Goal: Navigation & Orientation: Go to known website

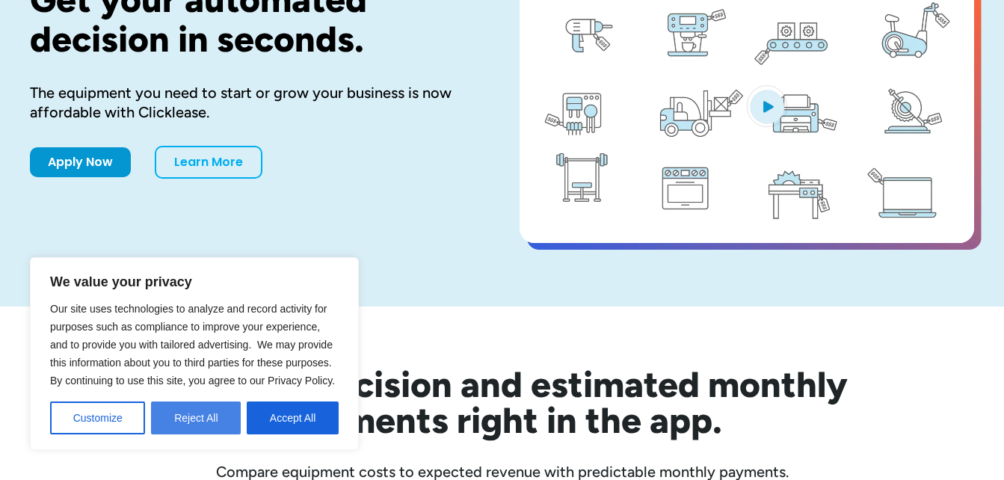
scroll to position [172, 0]
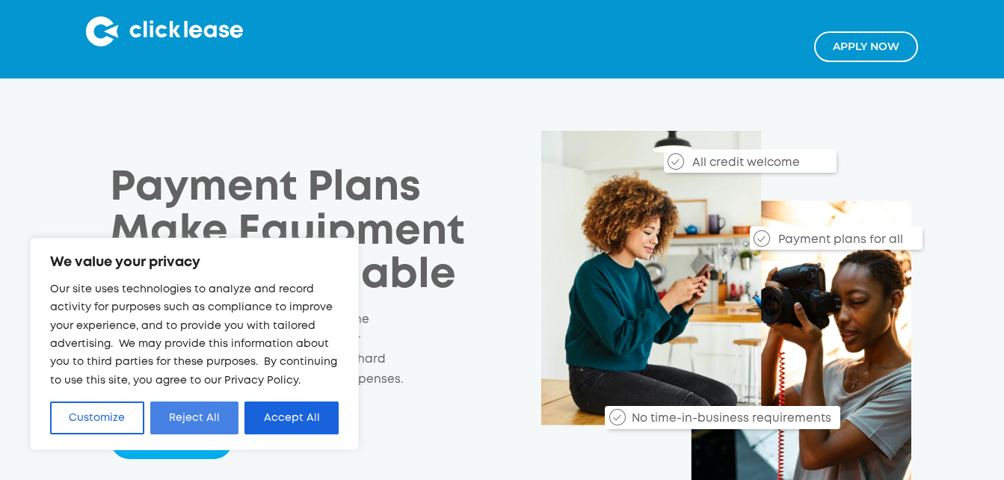
click at [176, 417] on button "Reject All" at bounding box center [194, 418] width 89 height 33
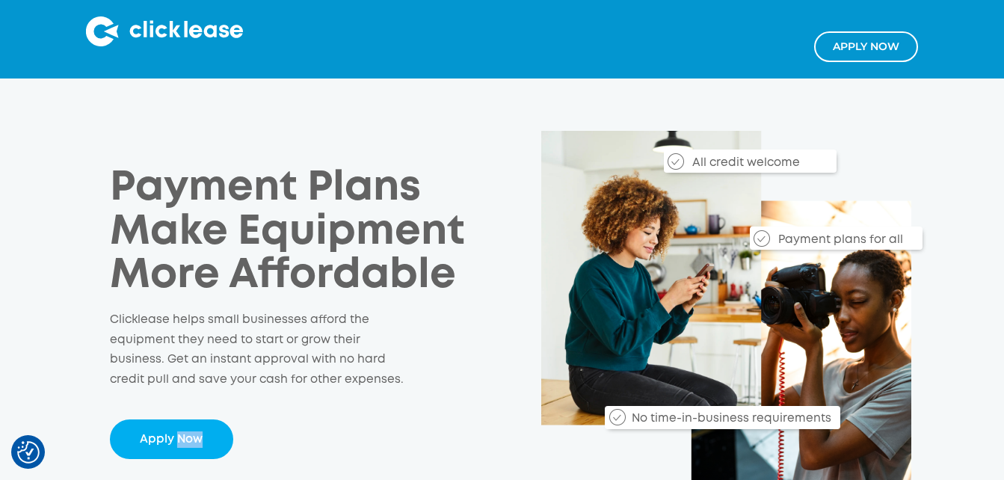
click at [176, 417] on div "Payment Plans Make Equipment More Affordable Clicklease helps small businesses …" at bounding box center [296, 313] width 372 height 292
drag, startPoint x: 176, startPoint y: 417, endPoint x: 313, endPoint y: 415, distance: 136.9
click at [313, 415] on div "Payment Plans Make Equipment More Affordable Clicklease helps small businesses …" at bounding box center [296, 313] width 372 height 292
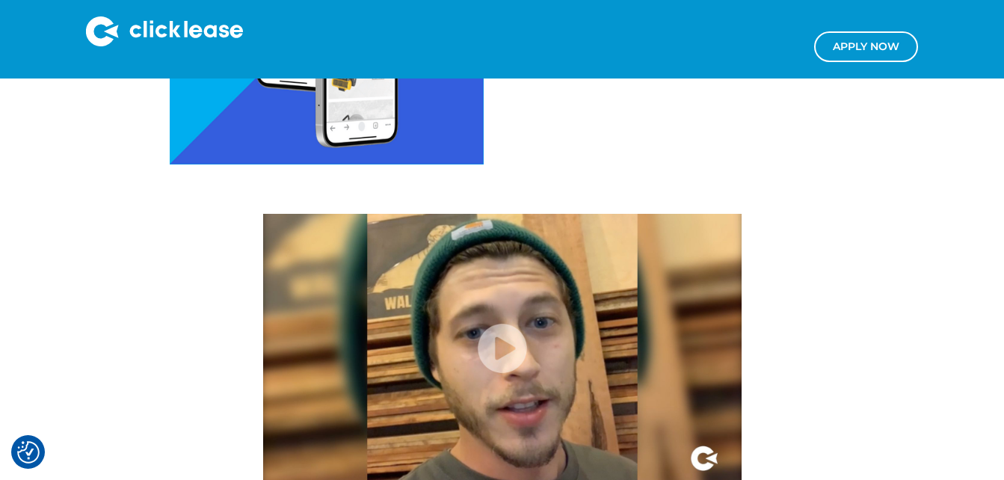
scroll to position [1604, 0]
